Goal: Task Accomplishment & Management: Manage account settings

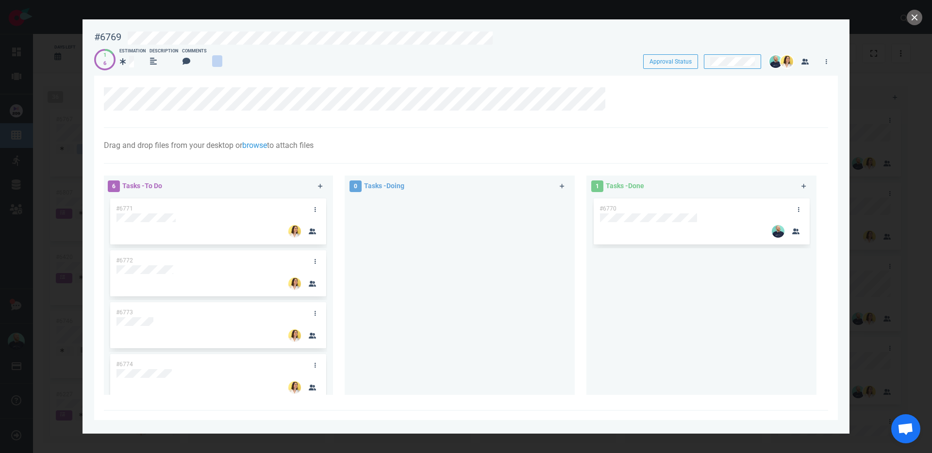
scroll to position [713, 0]
click at [617, 94] on icon at bounding box center [615, 93] width 6 height 6
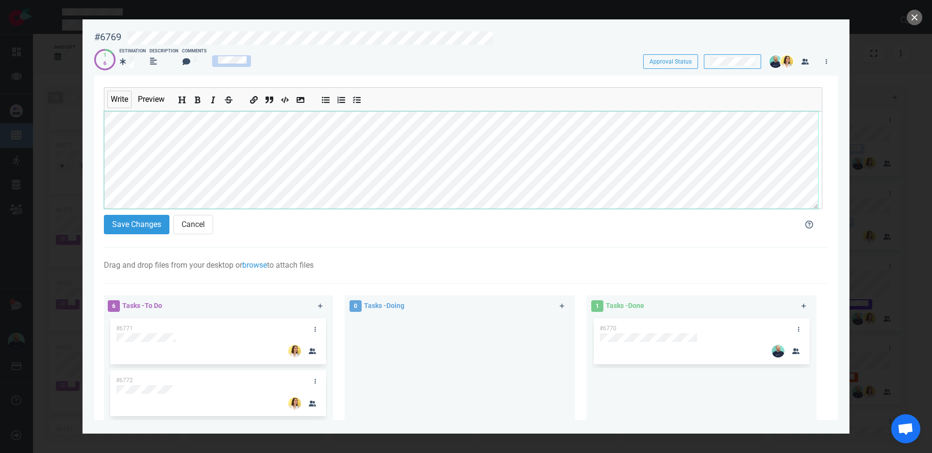
click at [15, 85] on div "#6769 Approval Status 1 6 Estimation Description Comments Approval Status Write…" at bounding box center [466, 226] width 932 height 453
click at [135, 228] on button "Save Changes" at bounding box center [137, 224] width 66 height 19
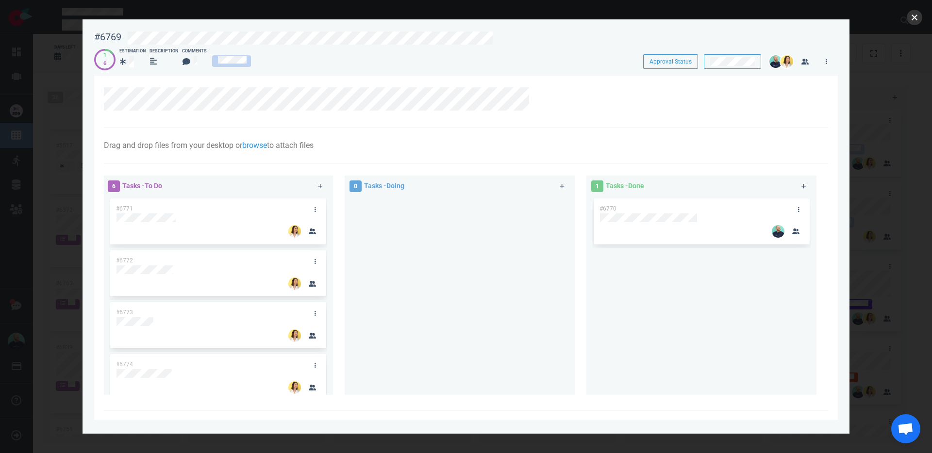
click at [917, 20] on button "close" at bounding box center [914, 18] width 16 height 16
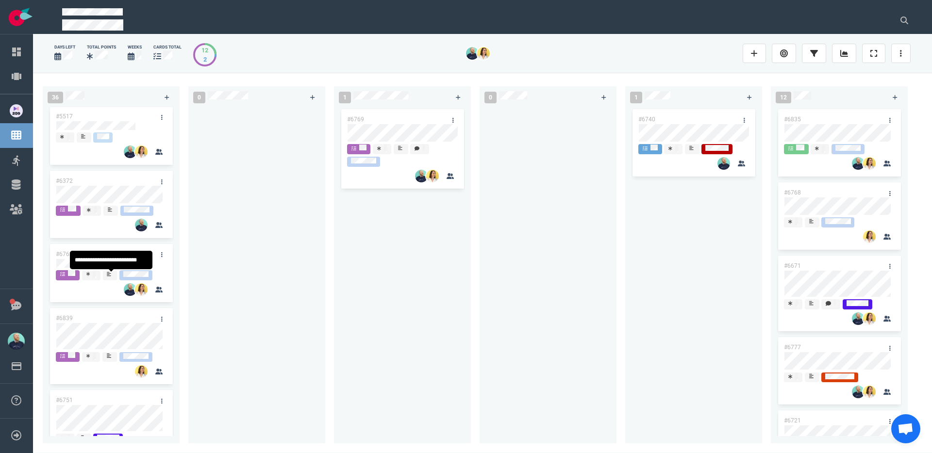
scroll to position [755, 0]
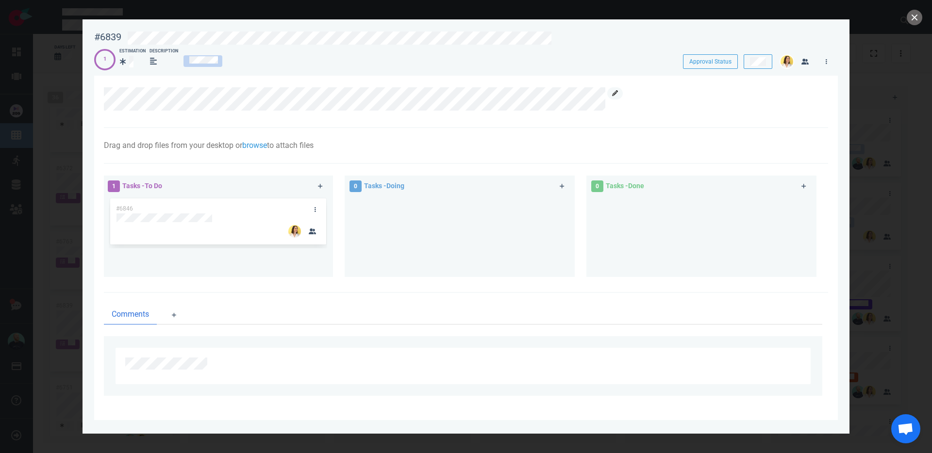
click at [613, 94] on icon at bounding box center [615, 93] width 6 height 6
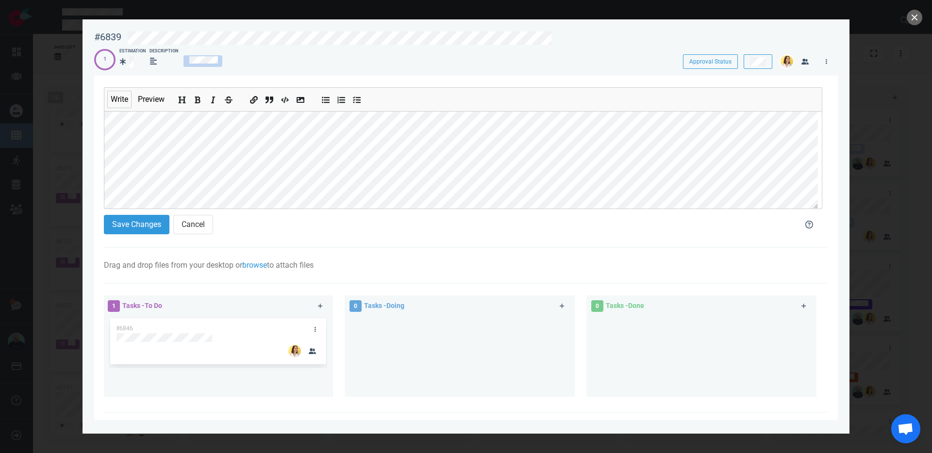
click at [47, 125] on div "#6839 Approval Status 1 Estimation Description Approval Status Write Preview Sa…" at bounding box center [466, 226] width 932 height 453
click at [131, 225] on button "Save Changes" at bounding box center [137, 224] width 66 height 19
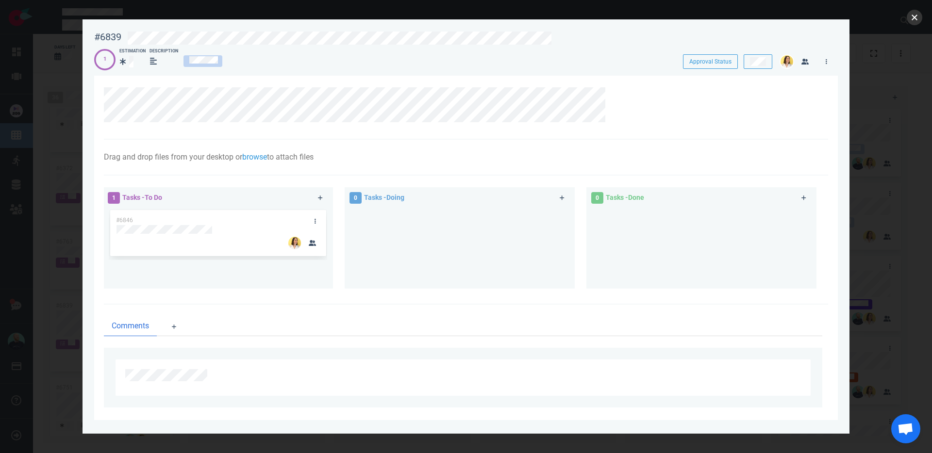
click at [919, 19] on button "close" at bounding box center [914, 18] width 16 height 16
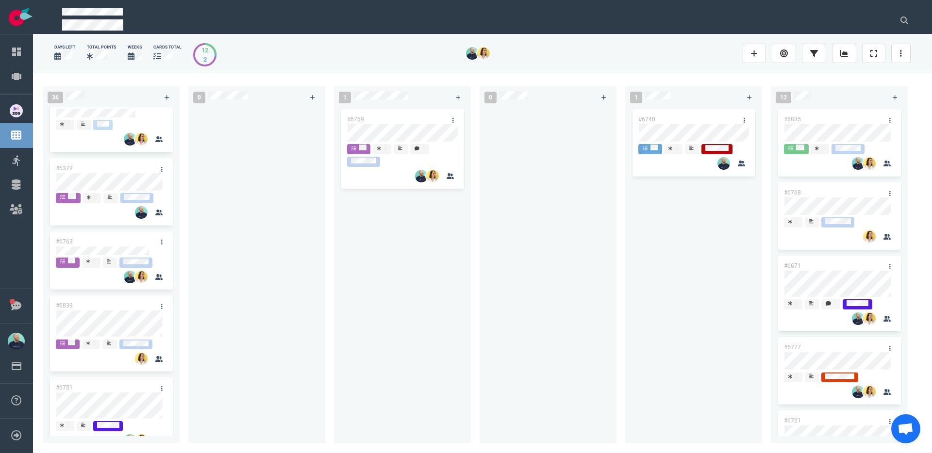
click at [374, 118] on div "#6769" at bounding box center [393, 119] width 104 height 20
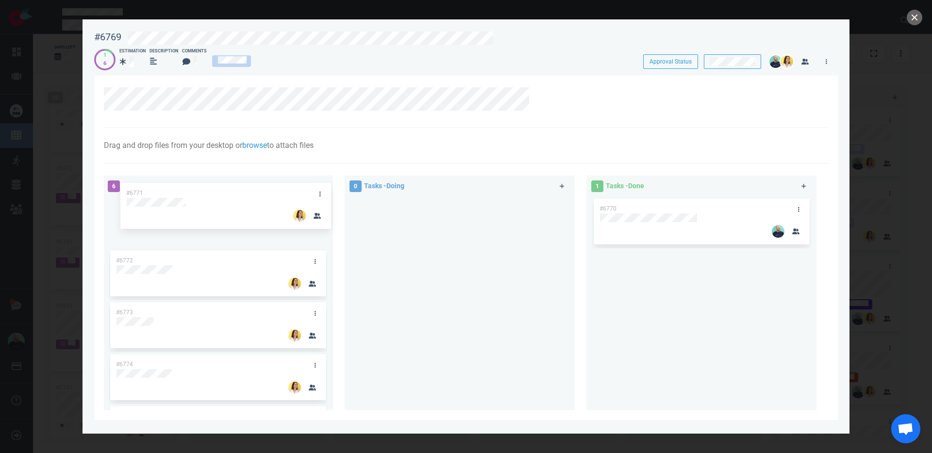
drag, startPoint x: 522, startPoint y: 239, endPoint x: 208, endPoint y: 200, distance: 316.3
click at [208, 200] on div "#6771 #6772 #6773 #6774 #6775 #6820 #6771" at bounding box center [218, 300] width 218 height 206
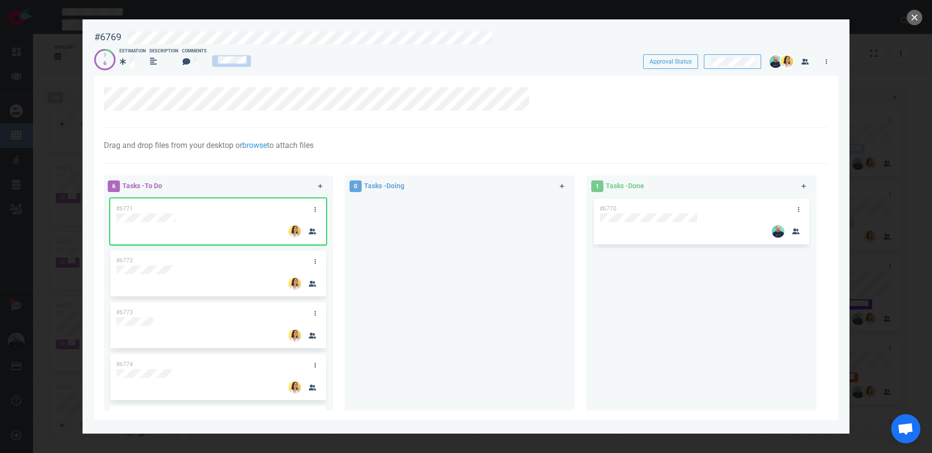
scroll to position [13, 0]
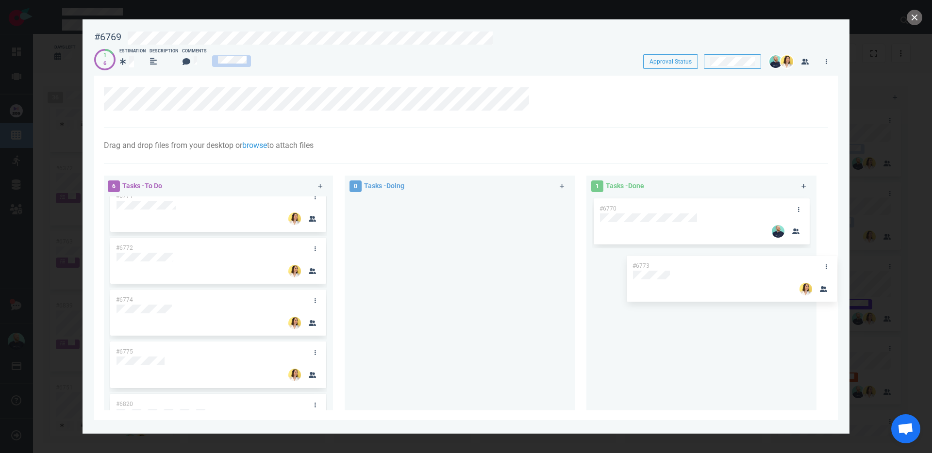
drag, startPoint x: 165, startPoint y: 296, endPoint x: 680, endPoint y: 262, distance: 517.0
click at [680, 262] on div "6 Tasks - To Do #6771 #6772 #6773 #6774 #6775 #6820 #6773 0 Tasks - Doing 1 Tas…" at bounding box center [463, 295] width 730 height 250
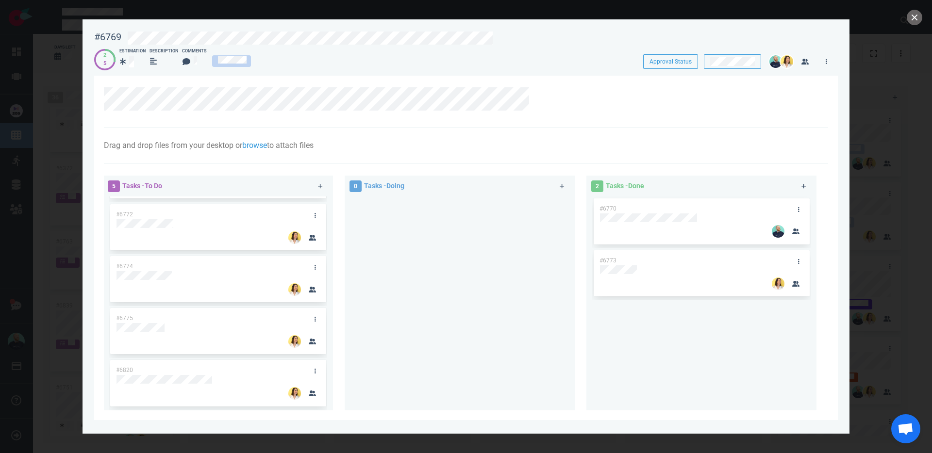
scroll to position [0, 0]
click at [917, 14] on button "close" at bounding box center [914, 18] width 16 height 16
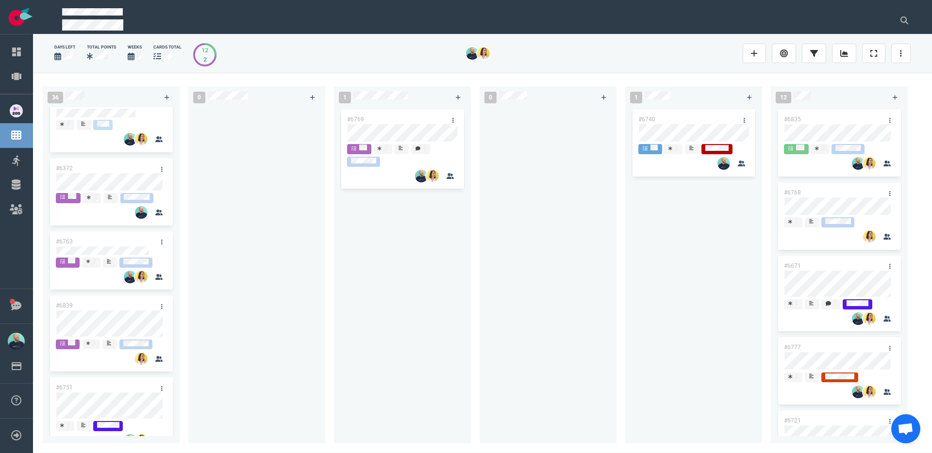
click at [416, 221] on div "#6769" at bounding box center [402, 269] width 125 height 325
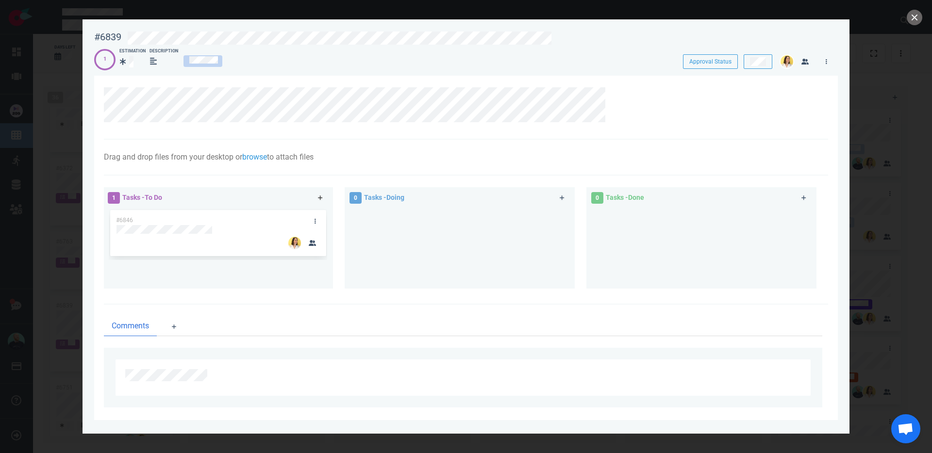
click at [318, 197] on icon at bounding box center [320, 198] width 5 height 6
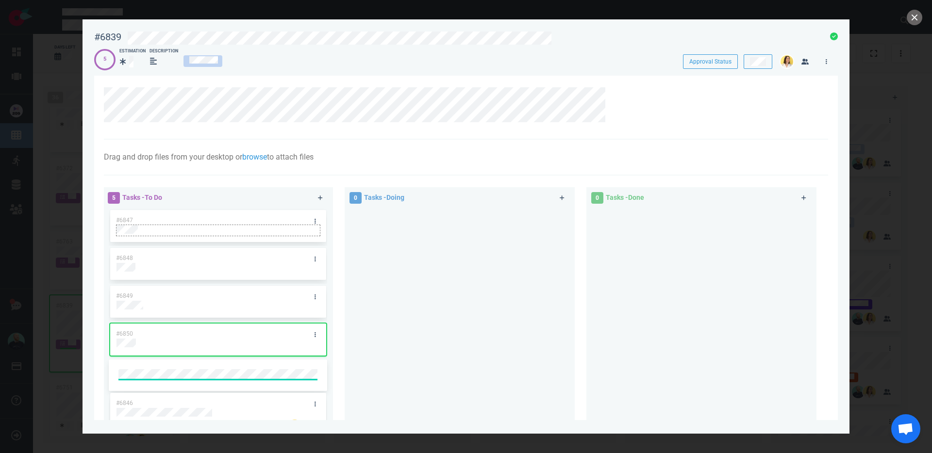
click at [313, 227] on div at bounding box center [217, 229] width 203 height 9
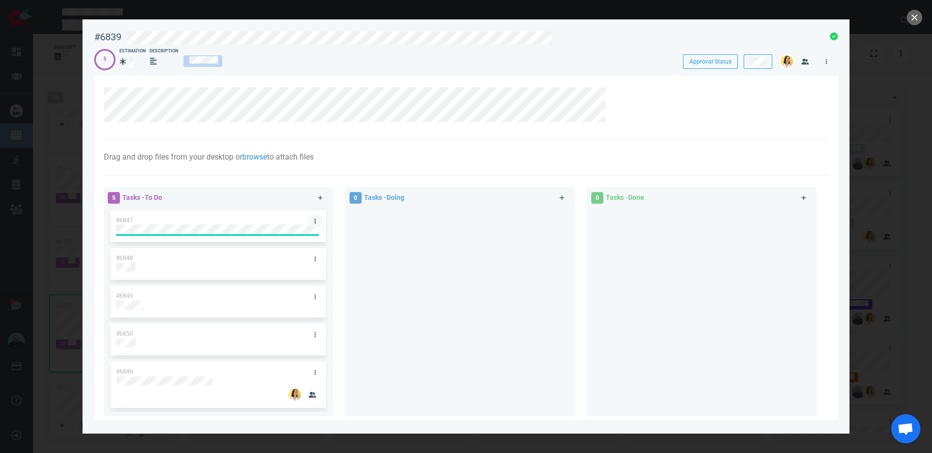
click at [314, 222] on icon at bounding box center [314, 221] width 1 height 6
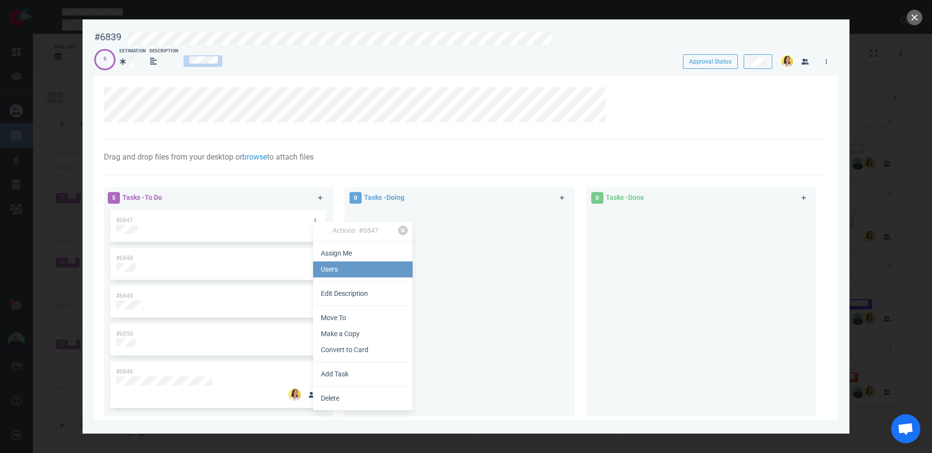
click at [333, 276] on link "Users" at bounding box center [362, 270] width 99 height 16
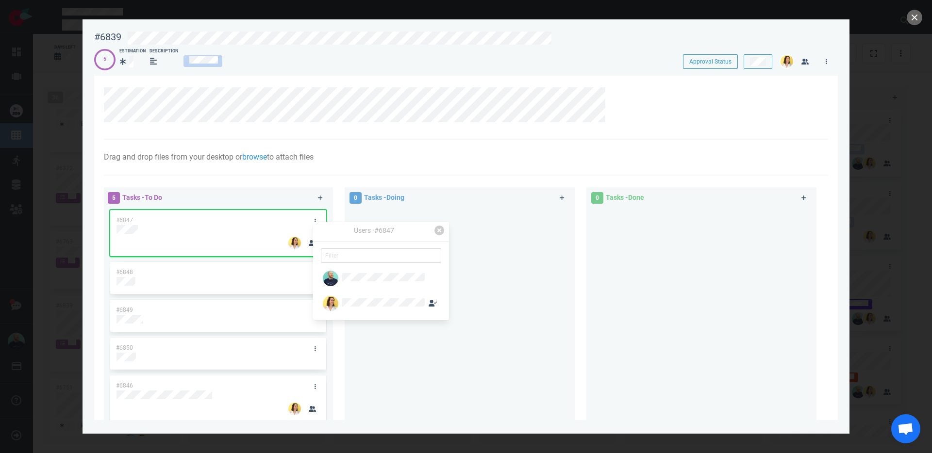
drag, startPoint x: 415, startPoint y: 380, endPoint x: 328, endPoint y: 303, distance: 116.6
click at [412, 376] on div at bounding box center [459, 311] width 218 height 206
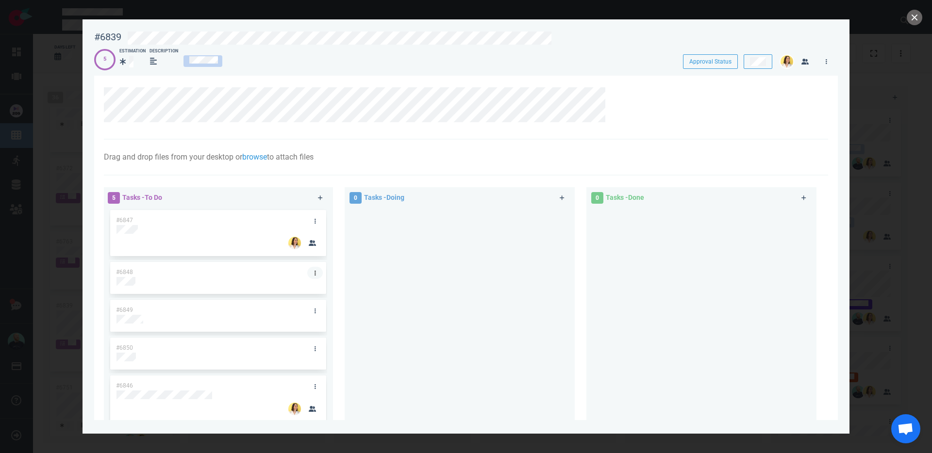
click at [314, 274] on icon at bounding box center [314, 273] width 1 height 5
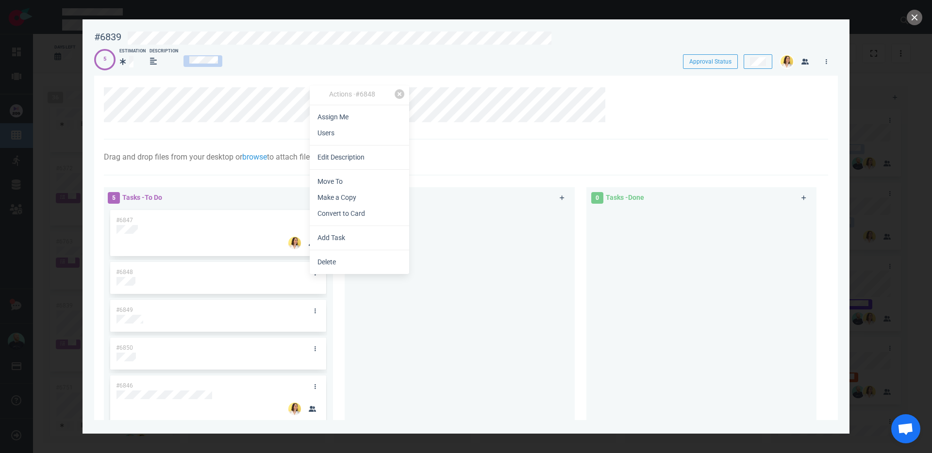
click at [334, 142] on div "Actions · #6848 Assign Me Users Edit Description Move To Make a Copy Convert to…" at bounding box center [359, 179] width 99 height 189
click at [329, 134] on link "Users" at bounding box center [359, 133] width 99 height 16
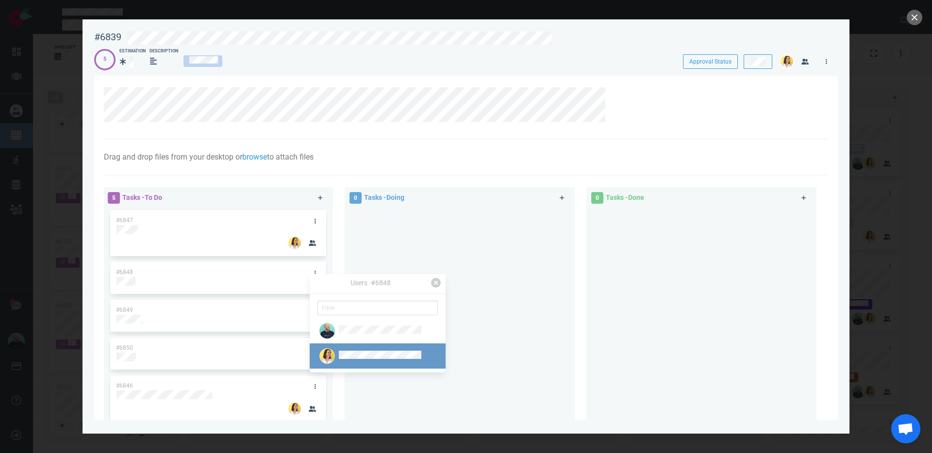
click at [349, 350] on div at bounding box center [369, 356] width 105 height 16
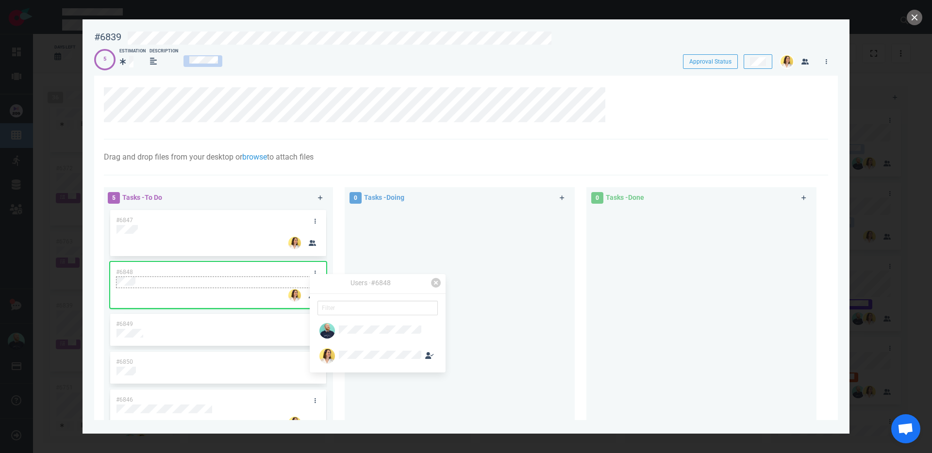
drag, startPoint x: 530, startPoint y: 329, endPoint x: 288, endPoint y: 282, distance: 247.1
click at [530, 329] on div at bounding box center [459, 311] width 218 height 206
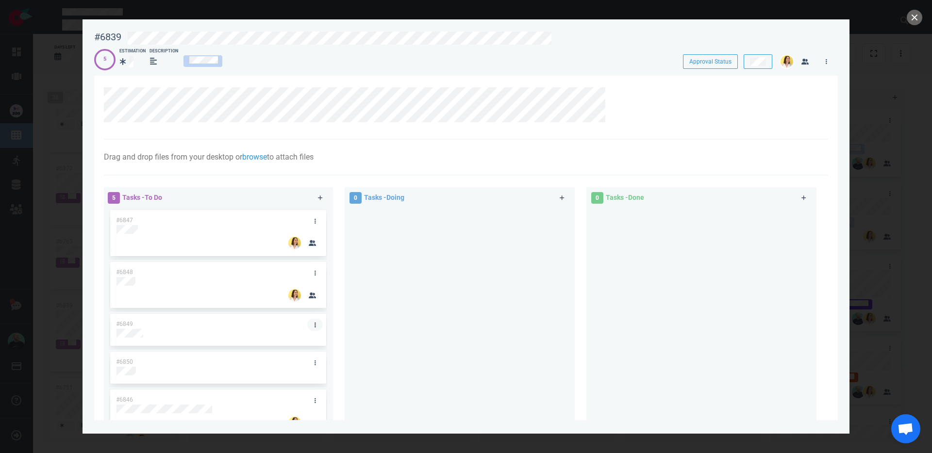
click at [313, 323] on link at bounding box center [315, 325] width 16 height 12
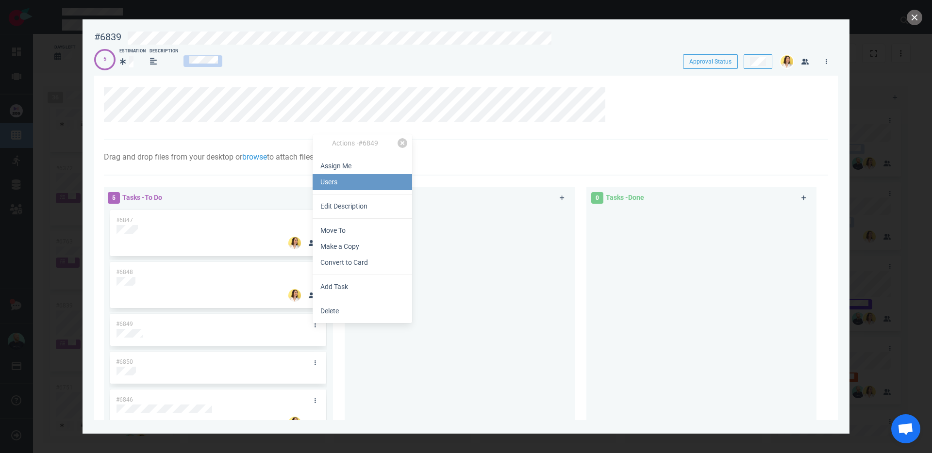
click at [327, 185] on link "Users" at bounding box center [362, 182] width 99 height 16
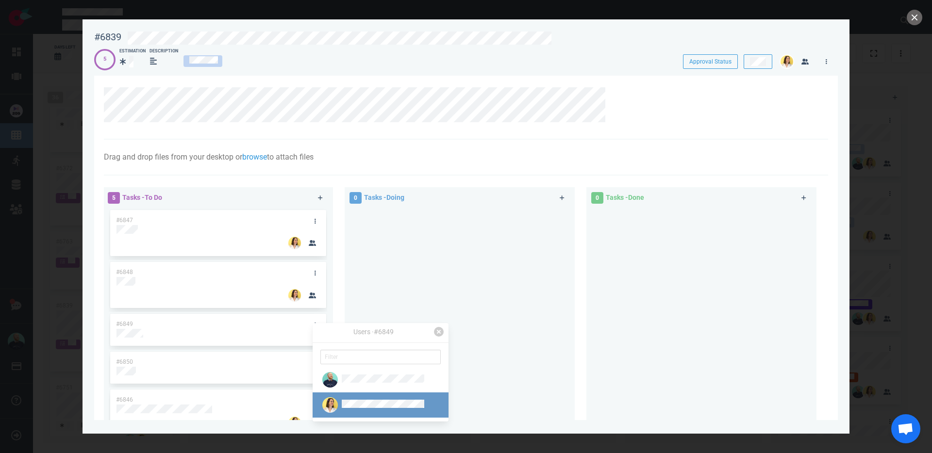
click at [352, 411] on div at bounding box center [372, 405] width 105 height 16
click at [432, 288] on div at bounding box center [459, 311] width 218 height 206
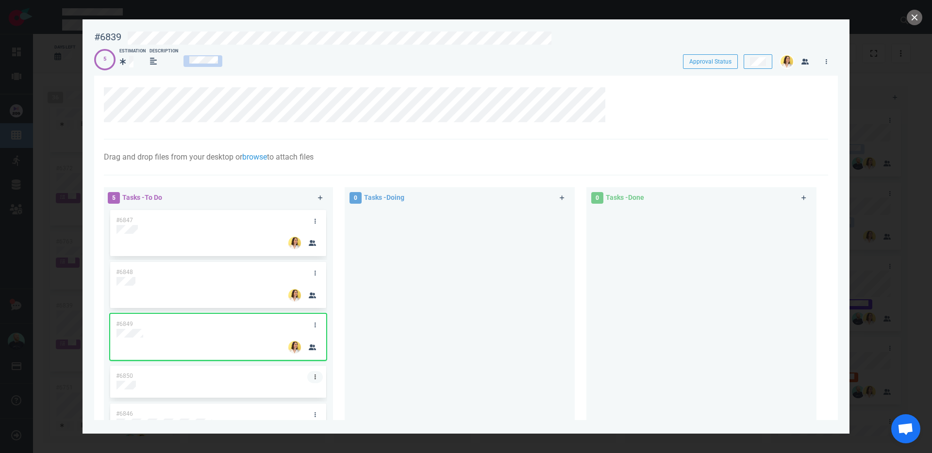
click at [311, 375] on link at bounding box center [315, 377] width 16 height 12
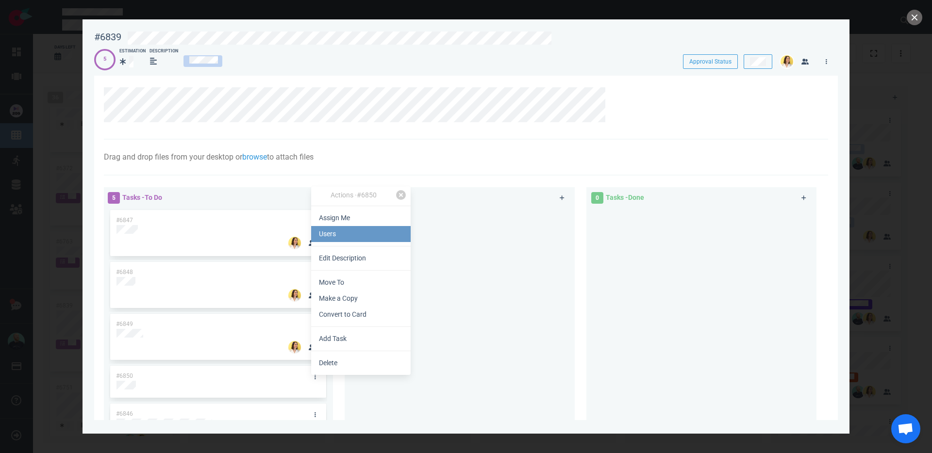
click at [326, 231] on link "Users" at bounding box center [360, 234] width 99 height 16
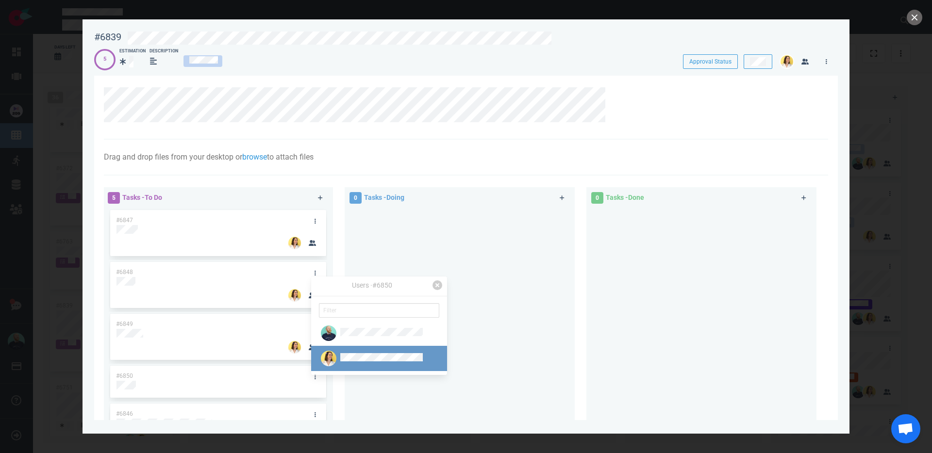
click at [358, 369] on link at bounding box center [379, 358] width 136 height 25
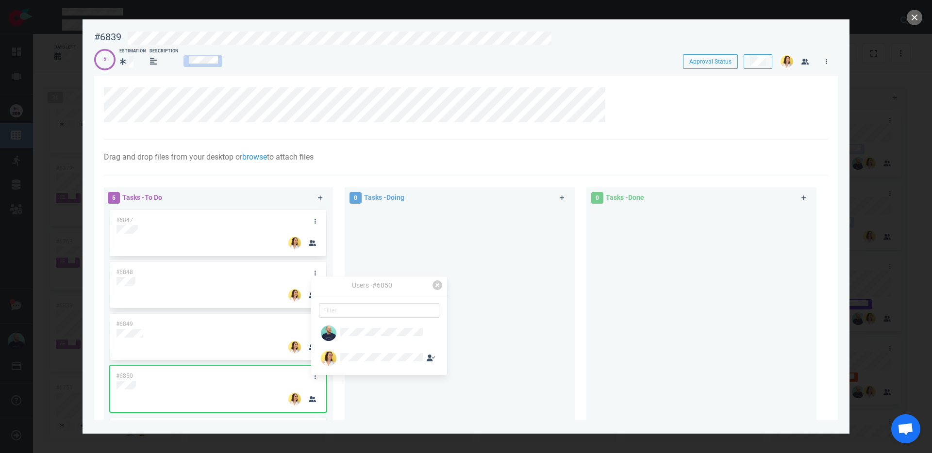
click at [428, 290] on div "Users · #6850" at bounding box center [371, 286] width 121 height 12
drag, startPoint x: 432, startPoint y: 247, endPoint x: 414, endPoint y: 258, distance: 21.6
click at [432, 247] on div at bounding box center [459, 311] width 218 height 206
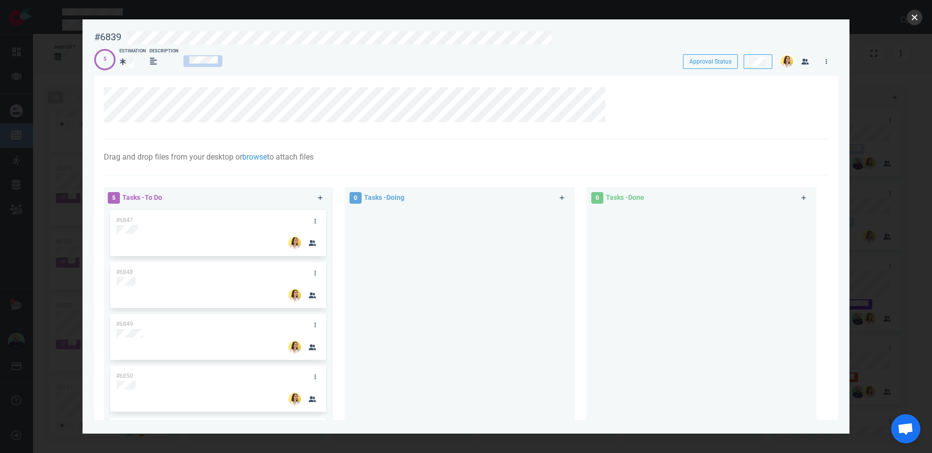
click at [912, 14] on button "close" at bounding box center [914, 18] width 16 height 16
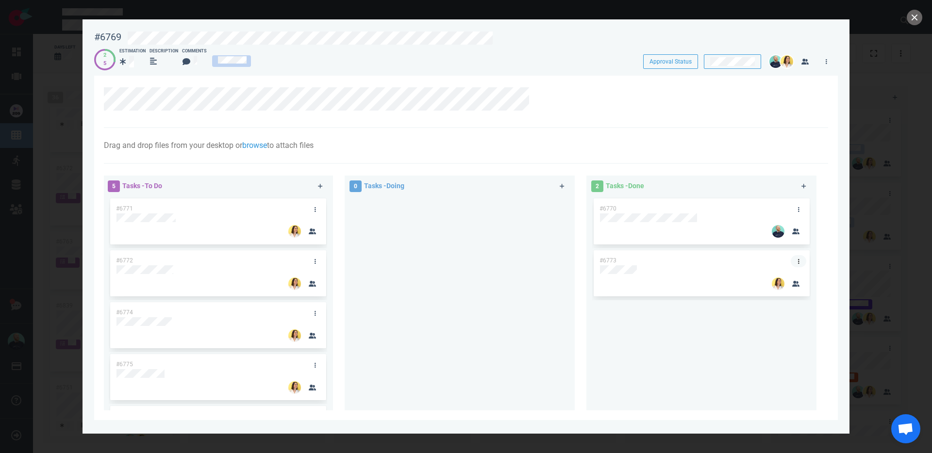
click at [792, 255] on link at bounding box center [799, 261] width 16 height 12
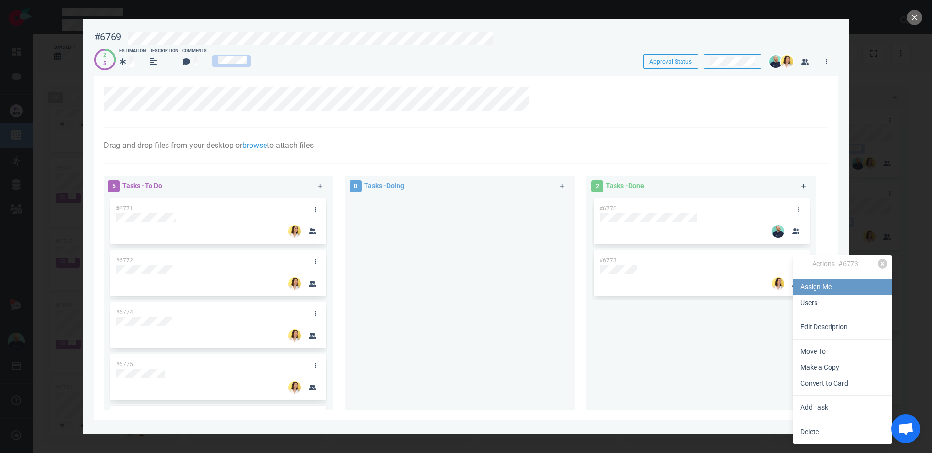
click at [812, 290] on link "Assign Me" at bounding box center [841, 287] width 99 height 16
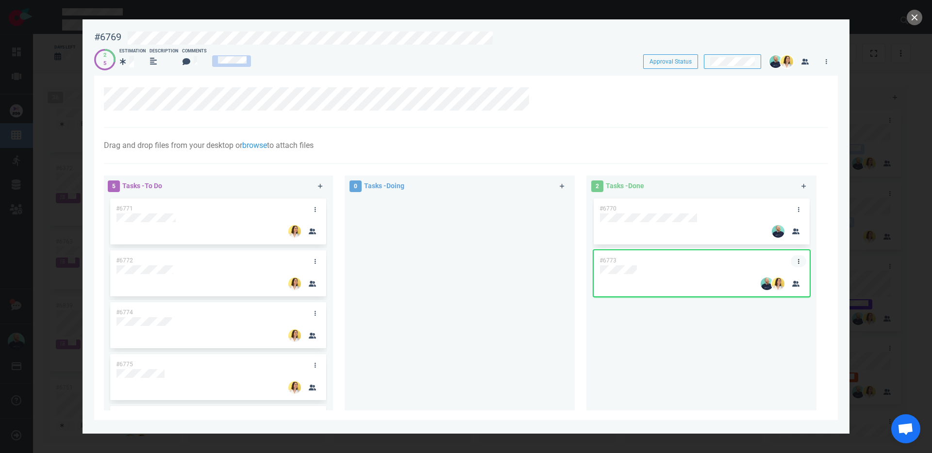
click at [796, 258] on link at bounding box center [799, 261] width 16 height 12
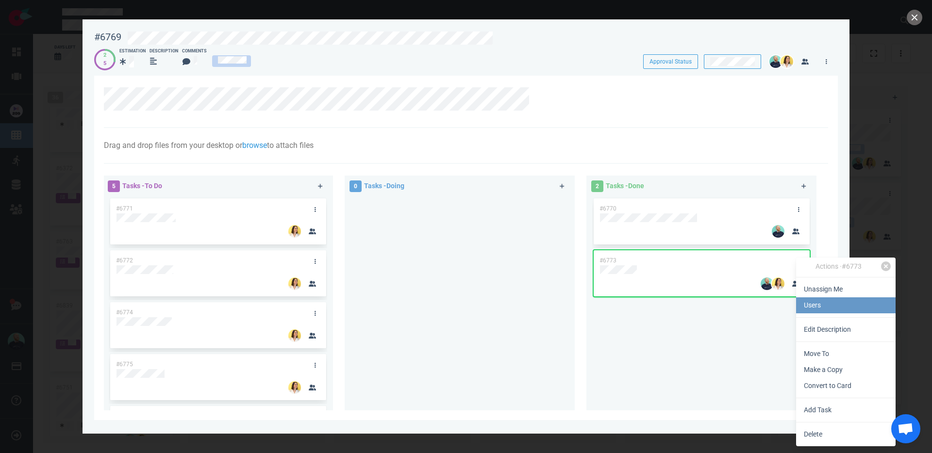
click at [812, 312] on link "Users" at bounding box center [845, 305] width 99 height 16
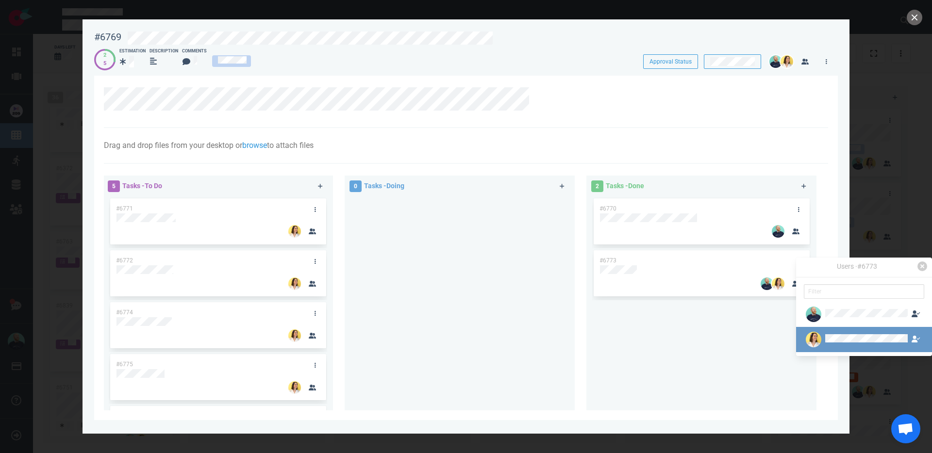
click at [823, 340] on div at bounding box center [866, 339] width 86 height 11
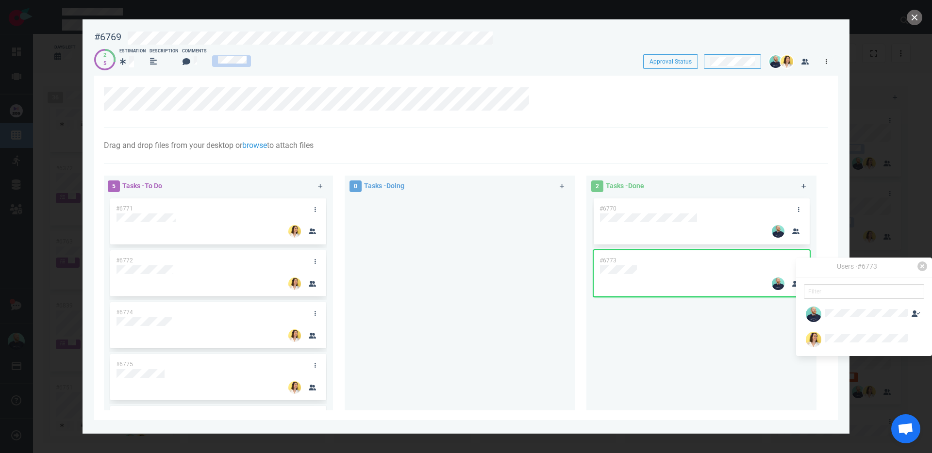
click at [824, 66] on link at bounding box center [826, 61] width 16 height 12
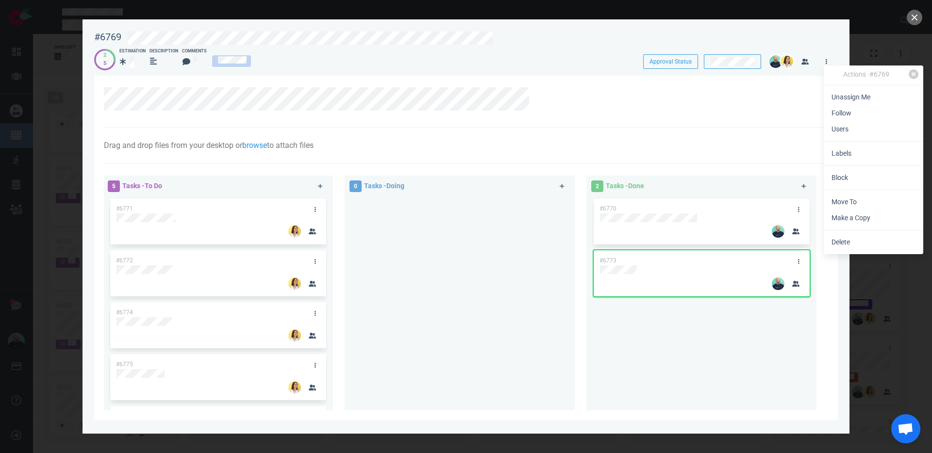
click at [825, 65] on link at bounding box center [826, 61] width 16 height 12
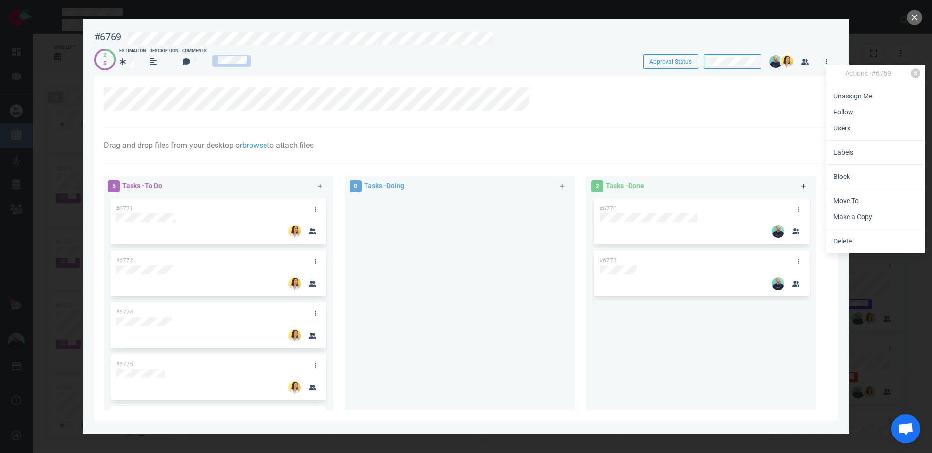
click at [825, 58] on link at bounding box center [826, 61] width 16 height 12
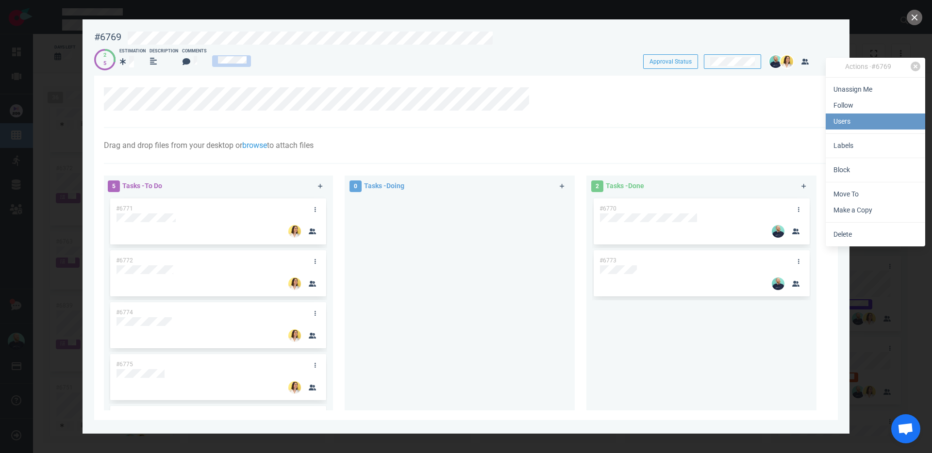
click at [844, 122] on link "Users" at bounding box center [874, 122] width 99 height 16
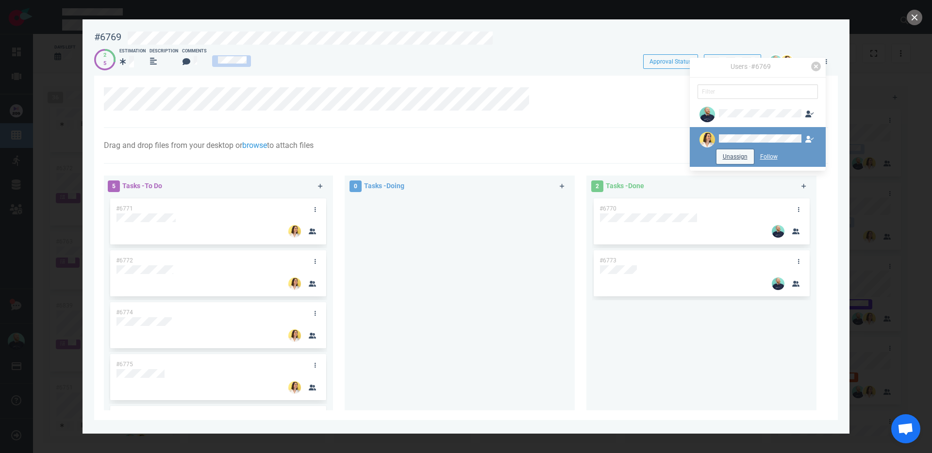
click at [733, 155] on button "Unassign" at bounding box center [734, 156] width 37 height 15
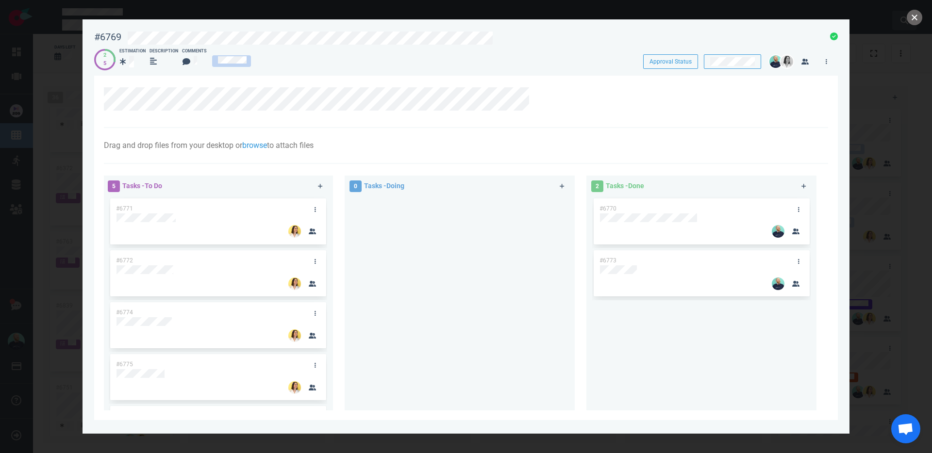
click at [913, 21] on button "close" at bounding box center [914, 18] width 16 height 16
click at [308, 210] on link at bounding box center [315, 209] width 16 height 12
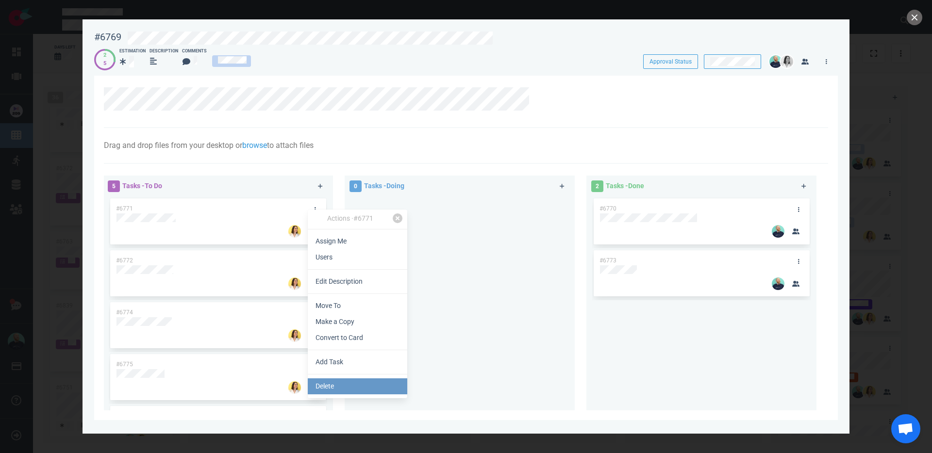
click at [333, 383] on link "Delete" at bounding box center [357, 387] width 99 height 16
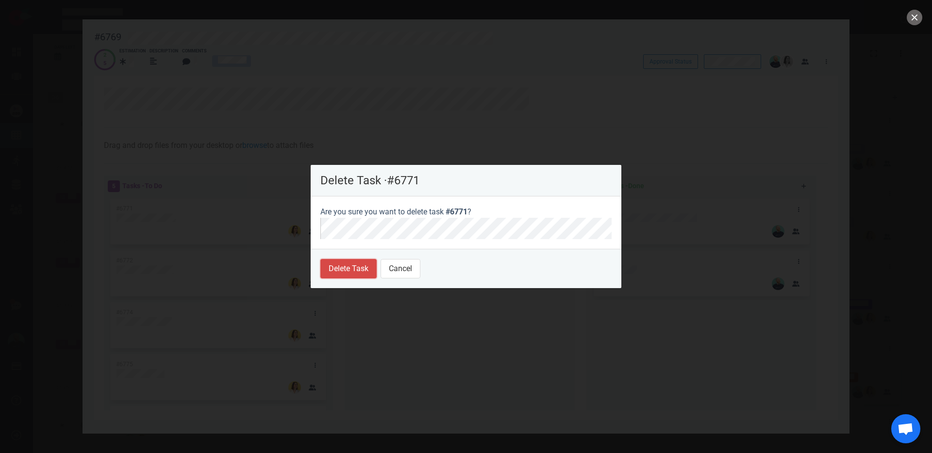
click at [349, 271] on button "Delete Task" at bounding box center [348, 268] width 56 height 19
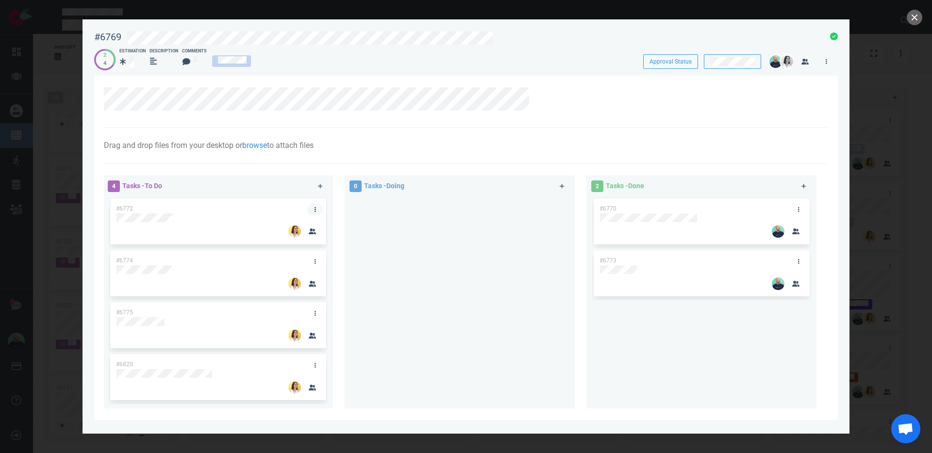
click at [316, 206] on link at bounding box center [315, 209] width 16 height 12
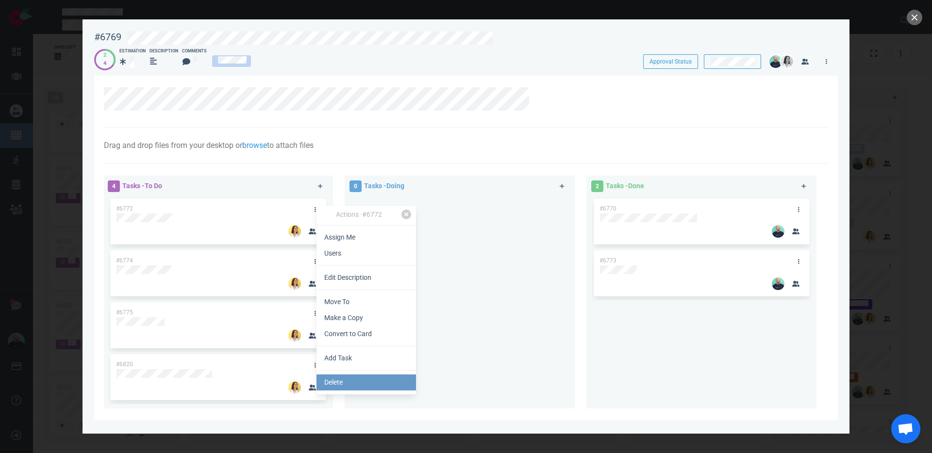
click at [347, 381] on link "Delete" at bounding box center [365, 383] width 99 height 16
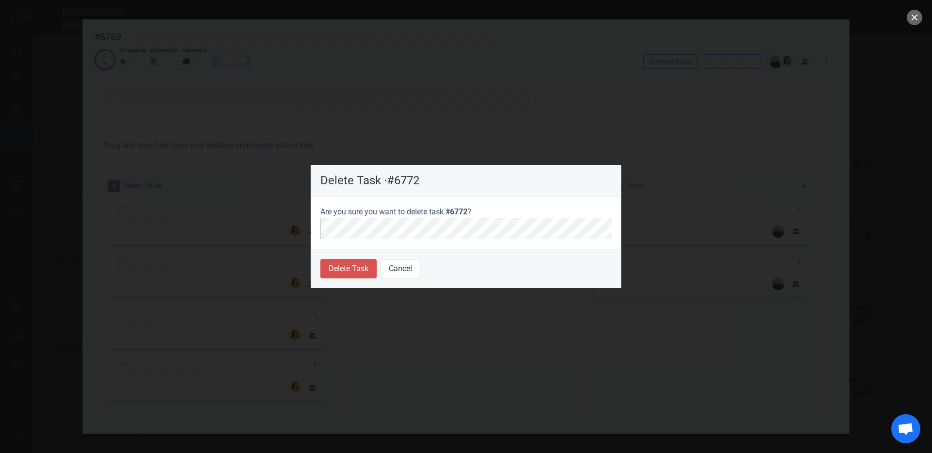
click at [355, 279] on footer "Delete Task Cancel" at bounding box center [466, 268] width 311 height 39
click at [347, 264] on button "Delete Task" at bounding box center [348, 268] width 56 height 19
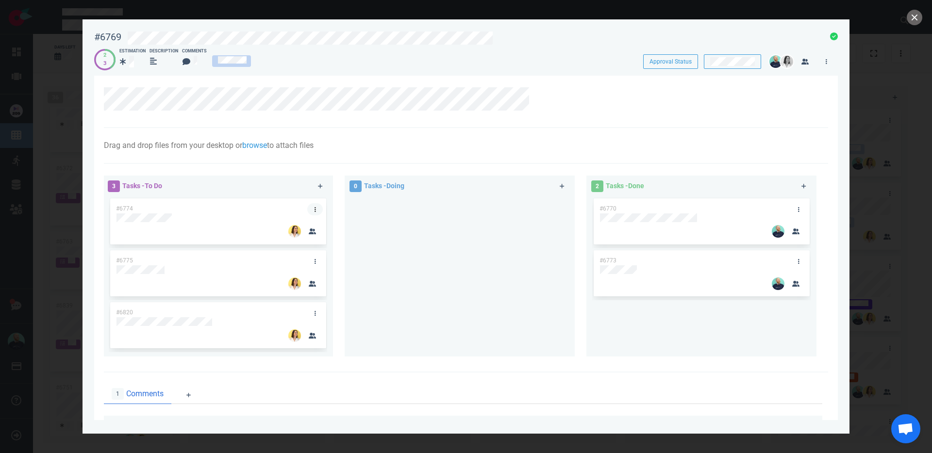
click at [314, 207] on link at bounding box center [315, 209] width 16 height 12
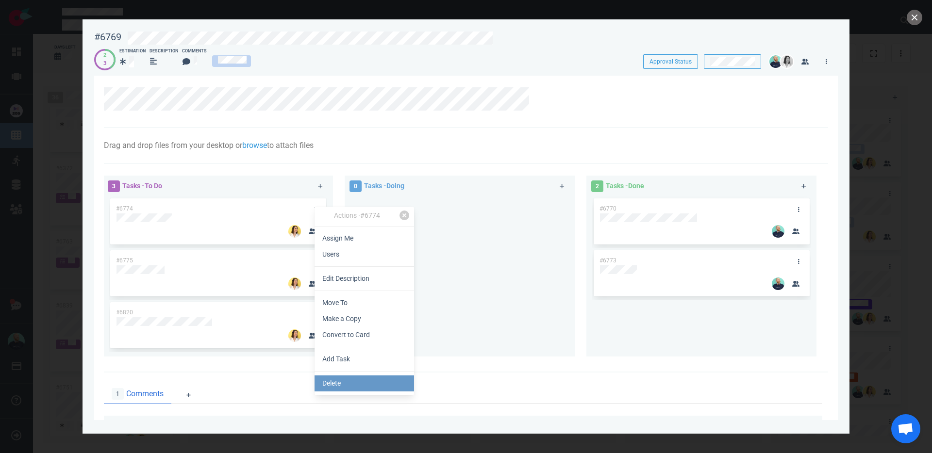
click at [337, 383] on link "Delete" at bounding box center [363, 384] width 99 height 16
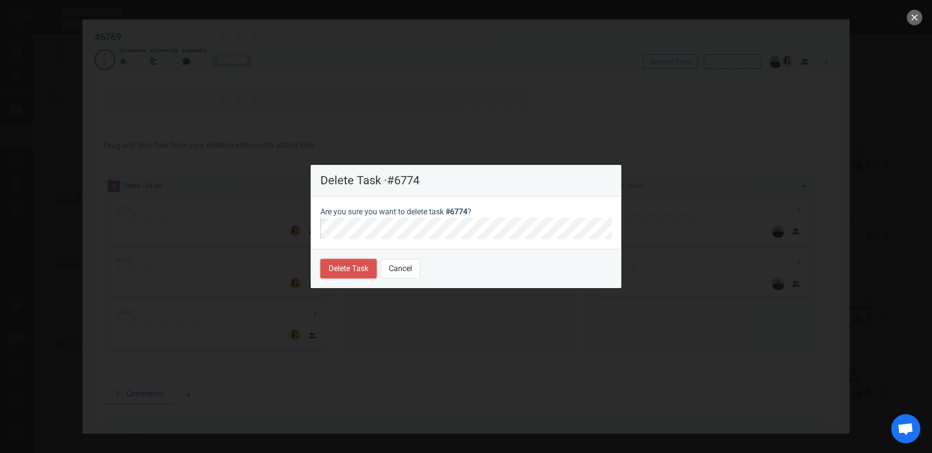
click at [327, 263] on button "Delete Task" at bounding box center [348, 268] width 56 height 19
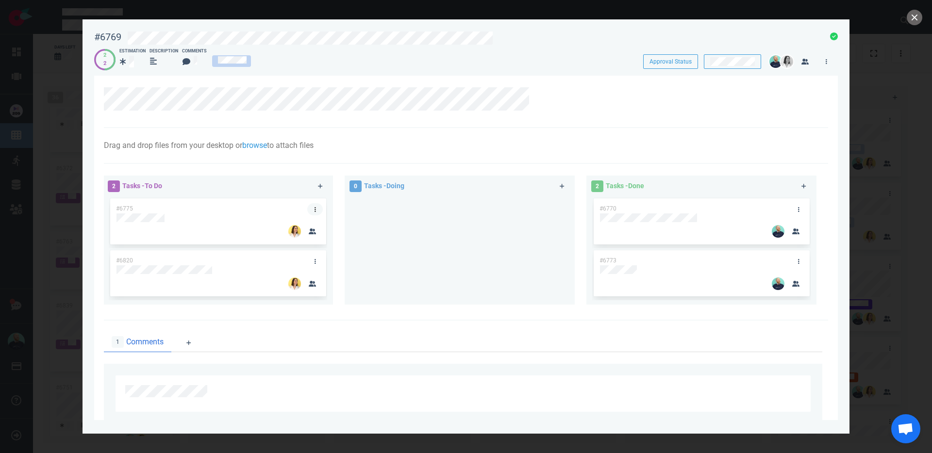
click at [315, 205] on link at bounding box center [315, 209] width 16 height 12
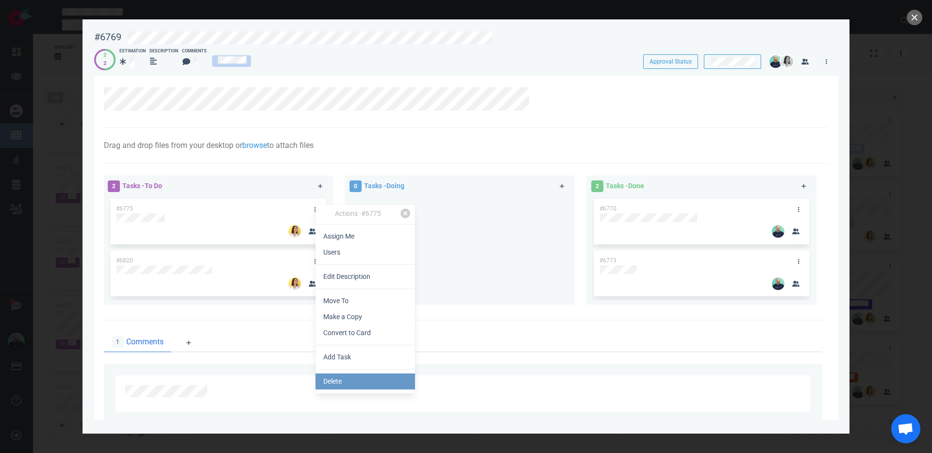
click at [349, 389] on link "Delete" at bounding box center [364, 382] width 99 height 16
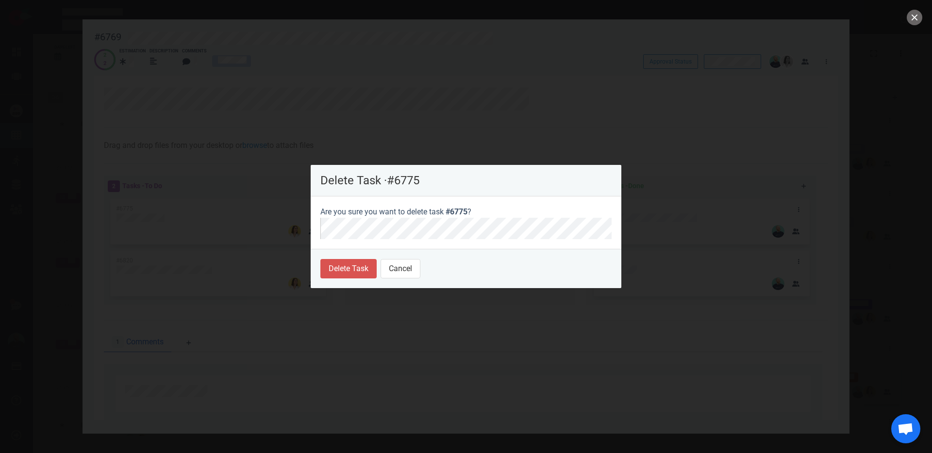
click at [335, 254] on footer "Delete Task Cancel" at bounding box center [466, 268] width 311 height 39
click at [339, 264] on button "Delete Task" at bounding box center [348, 268] width 56 height 19
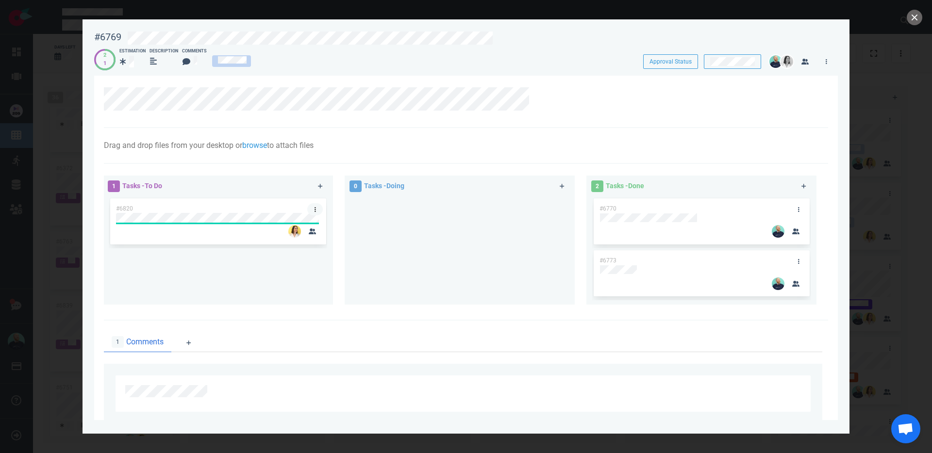
click at [311, 209] on link at bounding box center [315, 209] width 16 height 12
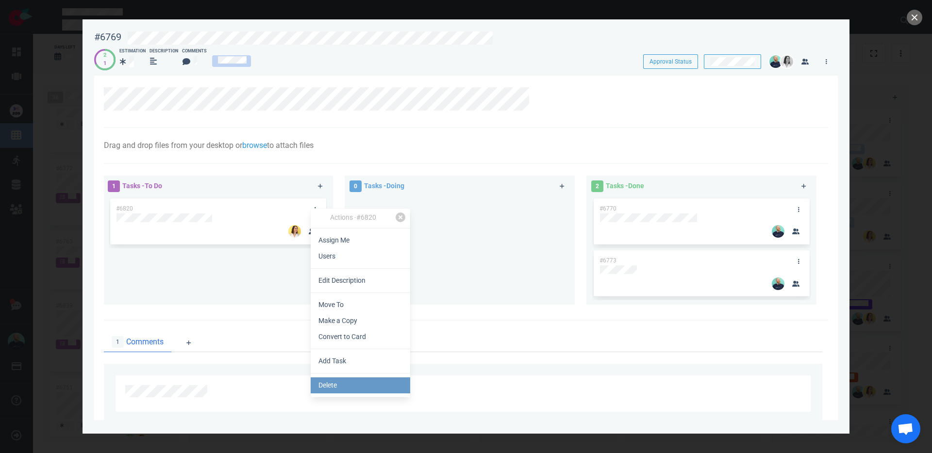
click at [349, 389] on link "Delete" at bounding box center [360, 386] width 99 height 16
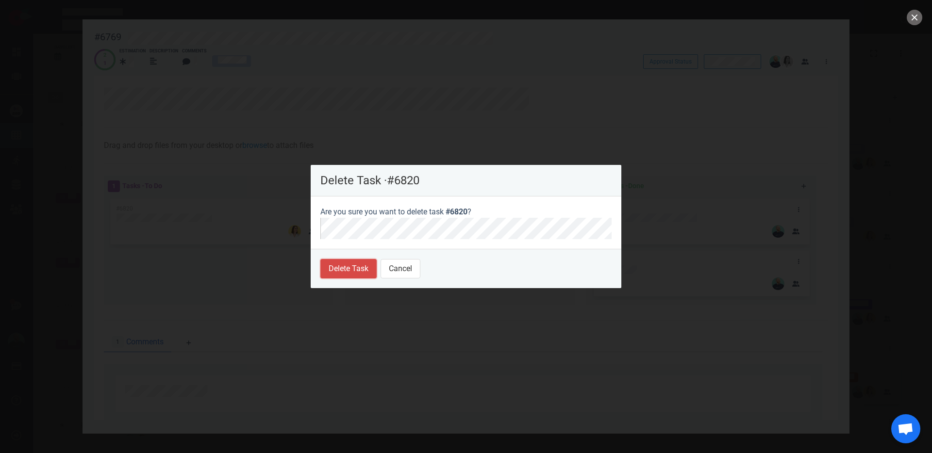
click at [369, 275] on button "Delete Task" at bounding box center [348, 268] width 56 height 19
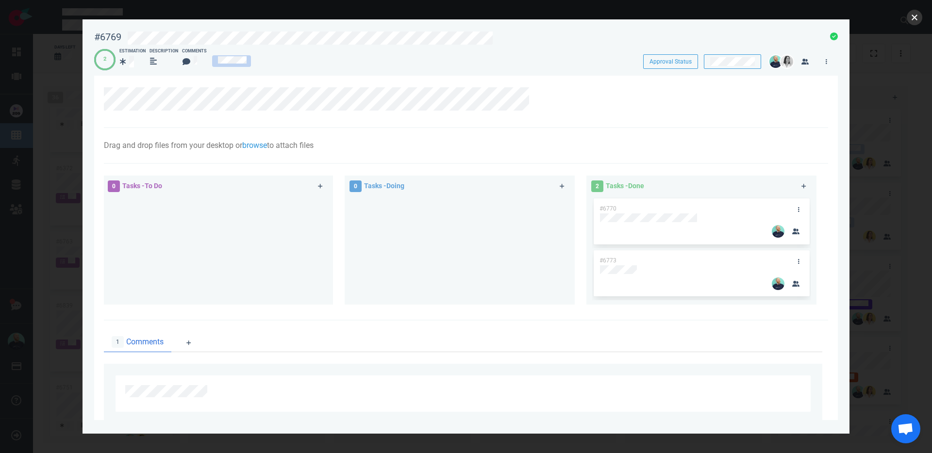
click at [915, 17] on button "close" at bounding box center [914, 18] width 16 height 16
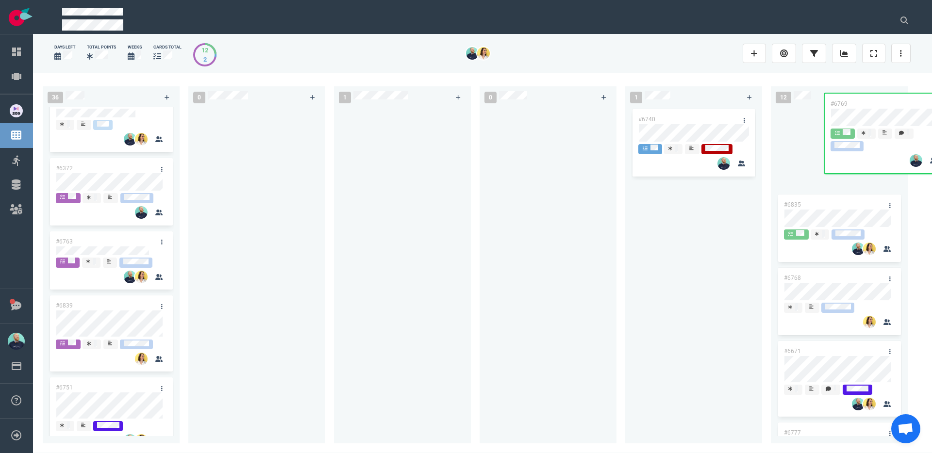
drag, startPoint x: 385, startPoint y: 118, endPoint x: 849, endPoint y: 102, distance: 464.7
click at [849, 102] on div "36 #6767 #6807 #6420 #6746 #6227 #6646 #6645 #6748 #6698 #6662 #5517 #6372 #676…" at bounding box center [482, 263] width 899 height 380
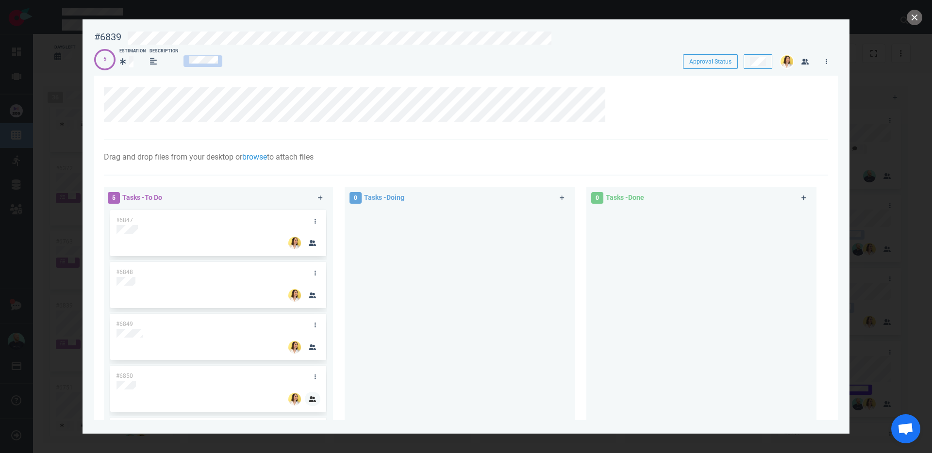
scroll to position [46, 0]
click at [320, 201] on link at bounding box center [321, 198] width 16 height 12
click at [384, 287] on div at bounding box center [459, 311] width 218 height 206
click at [912, 16] on button "close" at bounding box center [914, 18] width 16 height 16
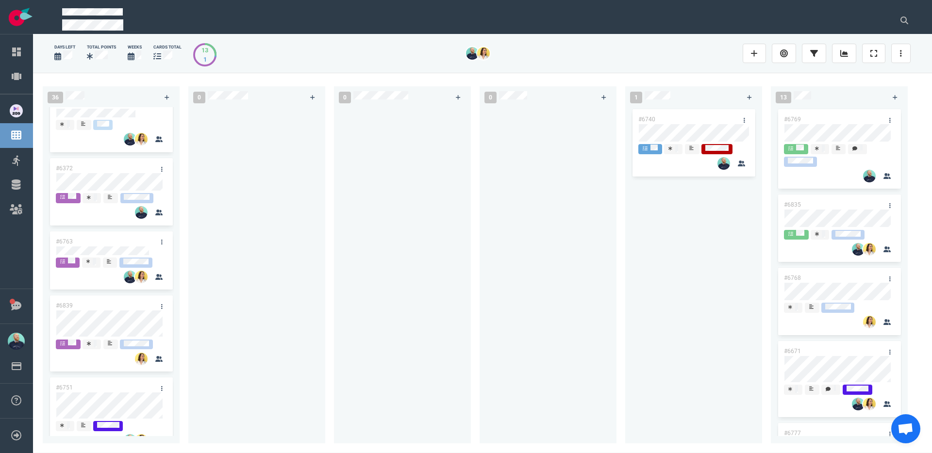
click at [409, 296] on div at bounding box center [402, 269] width 125 height 325
click at [853, 54] on link at bounding box center [844, 53] width 24 height 19
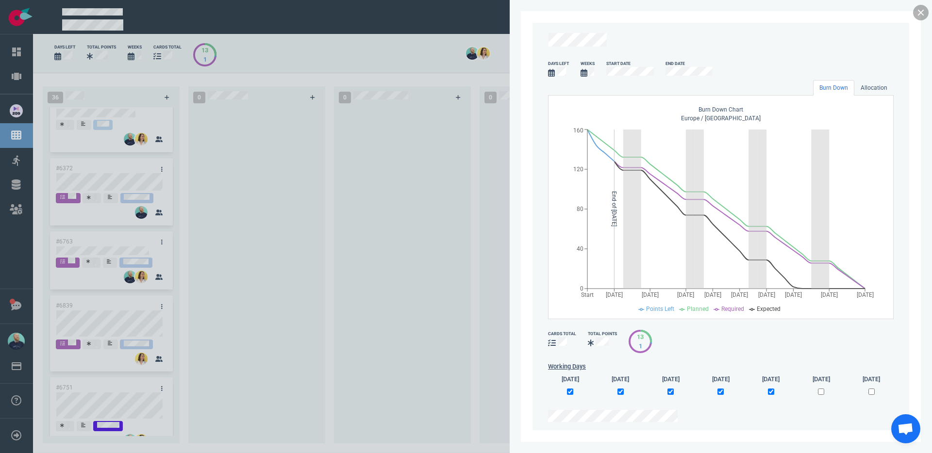
click at [916, 14] on link at bounding box center [921, 13] width 16 height 16
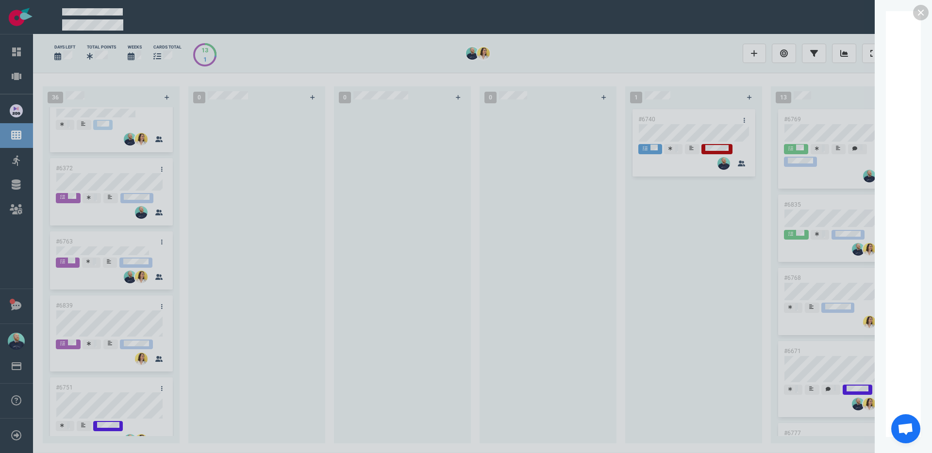
click at [471, 224] on div at bounding box center [466, 226] width 932 height 453
